Goal: Task Accomplishment & Management: Manage account settings

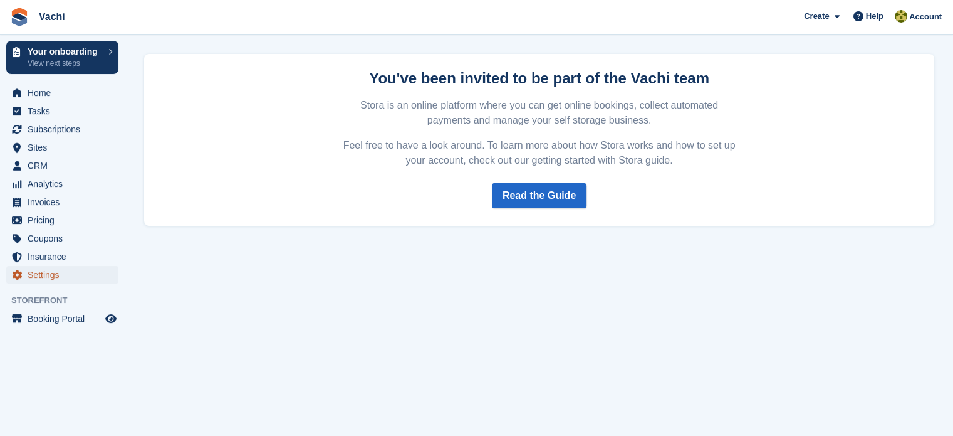
click at [50, 275] on span "Settings" at bounding box center [65, 275] width 75 height 18
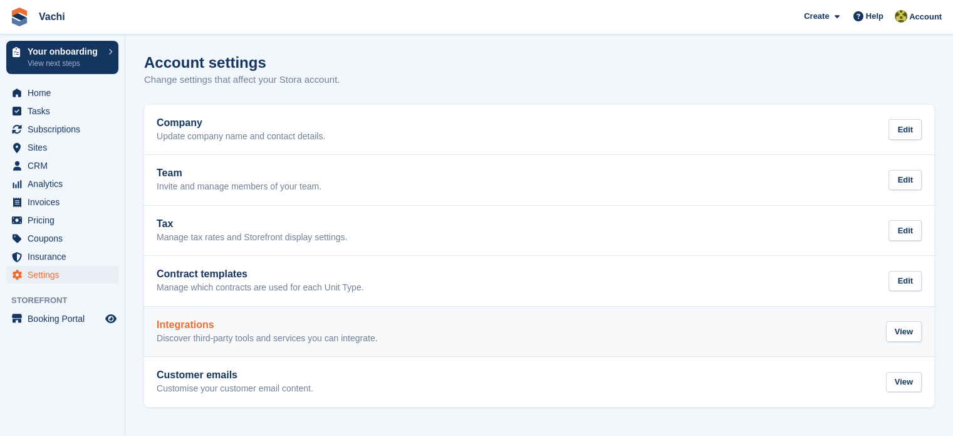
click at [206, 338] on p "Discover third-party tools and services you can integrate." at bounding box center [267, 338] width 221 height 11
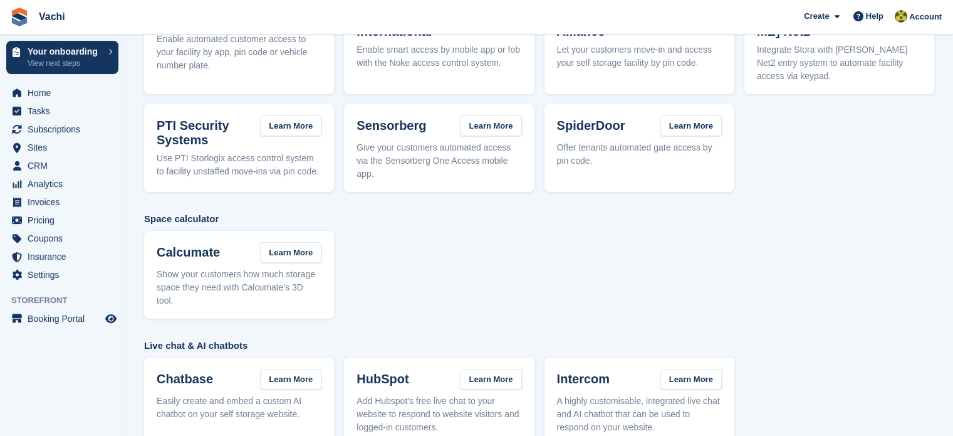
scroll to position [63, 0]
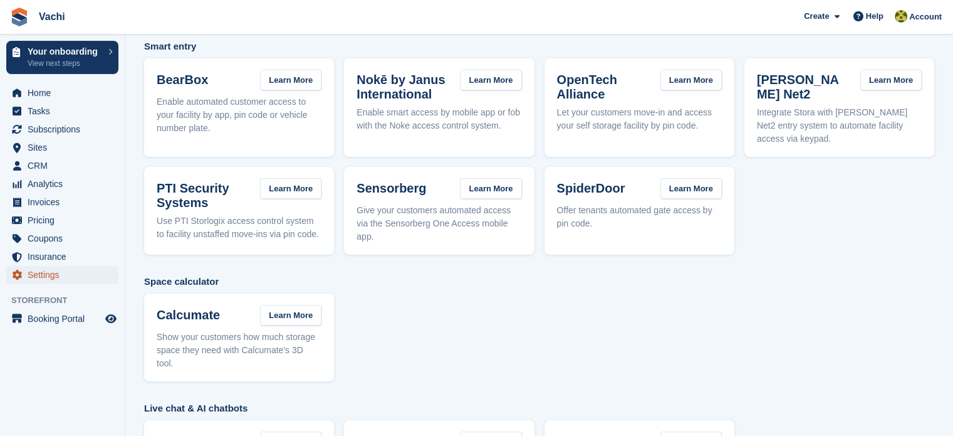
click at [48, 278] on span "Settings" at bounding box center [65, 275] width 75 height 18
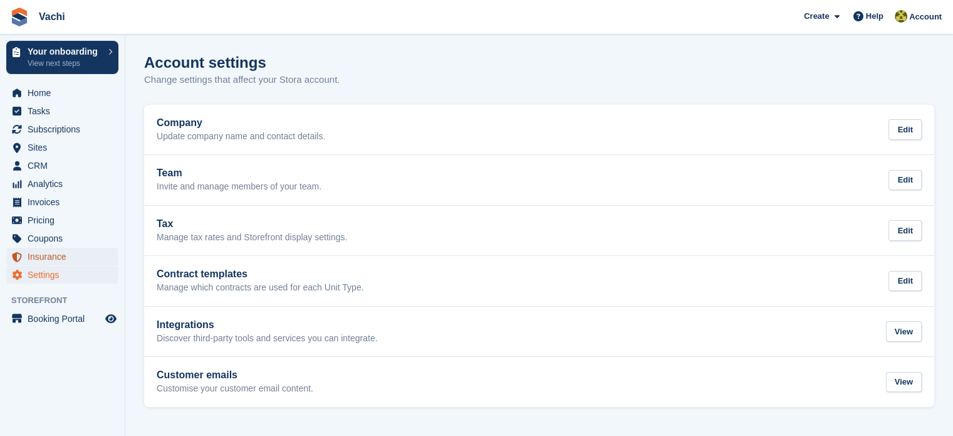
click at [50, 259] on span "Insurance" at bounding box center [65, 257] width 75 height 18
